Goal: Transaction & Acquisition: Download file/media

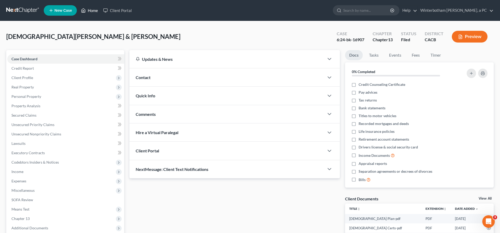
click at [78, 10] on link "Home" at bounding box center [89, 10] width 22 height 9
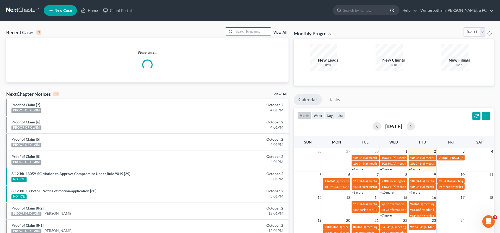
click at [252, 28] on input "search" at bounding box center [253, 32] width 36 height 8
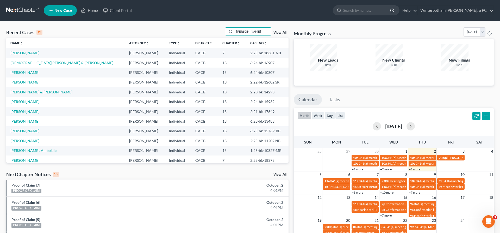
type input "[PERSON_NAME]"
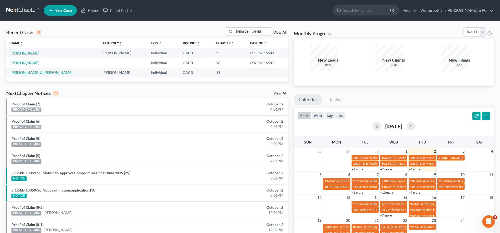
click at [17, 51] on link "[PERSON_NAME]" at bounding box center [24, 53] width 29 height 4
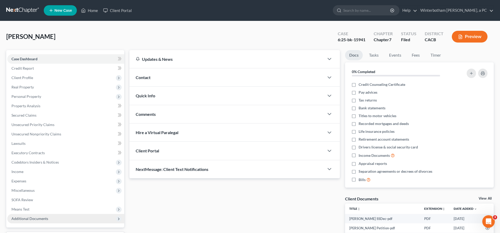
click at [54, 214] on span "Additional Documents" at bounding box center [65, 218] width 117 height 9
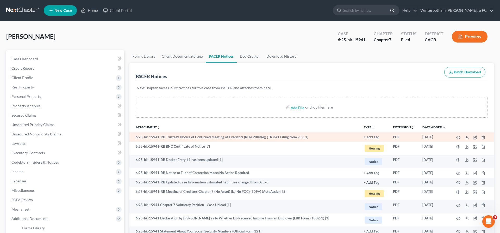
click at [469, 135] on icon at bounding box center [467, 137] width 4 height 4
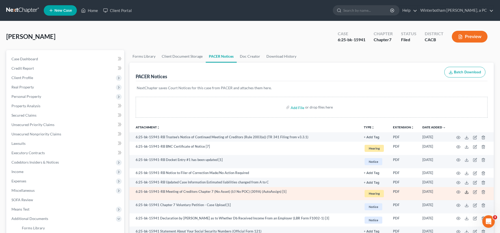
click at [469, 190] on icon at bounding box center [467, 192] width 4 height 4
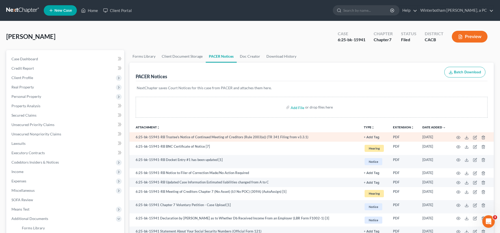
click at [188, 132] on td "6:25-bk-15941-RB Trustee's Notice of Continued Meeting of Creditors (Rule 2003(…" at bounding box center [244, 136] width 230 height 9
